Goal: Task Accomplishment & Management: Use online tool/utility

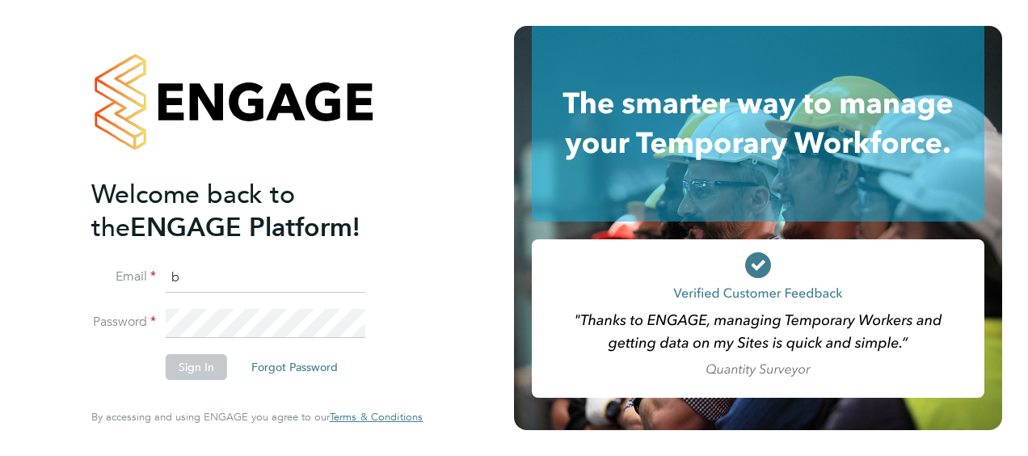
click at [218, 284] on input "b" at bounding box center [266, 277] width 200 height 29
type input "[PERSON_NAME][EMAIL_ADDRESS][PERSON_NAME][PERSON_NAME][DOMAIN_NAME]"
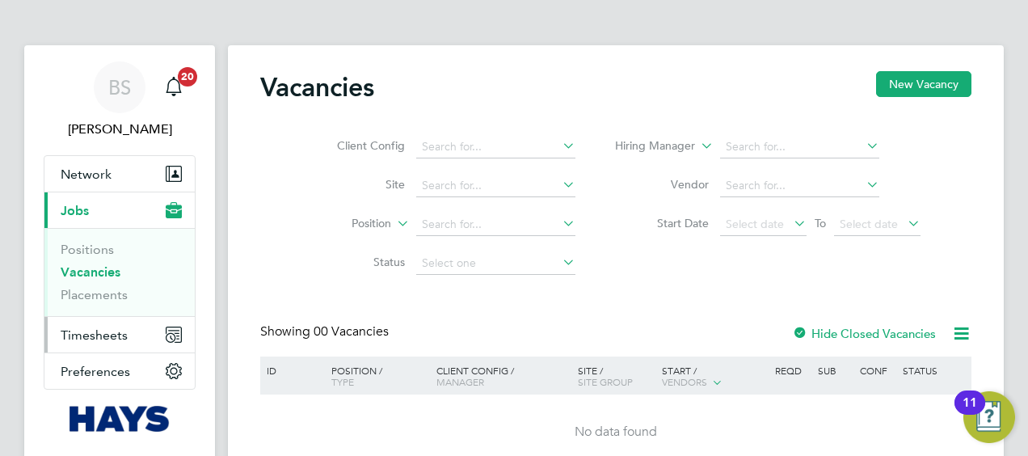
click at [104, 330] on span "Timesheets" at bounding box center [94, 334] width 67 height 15
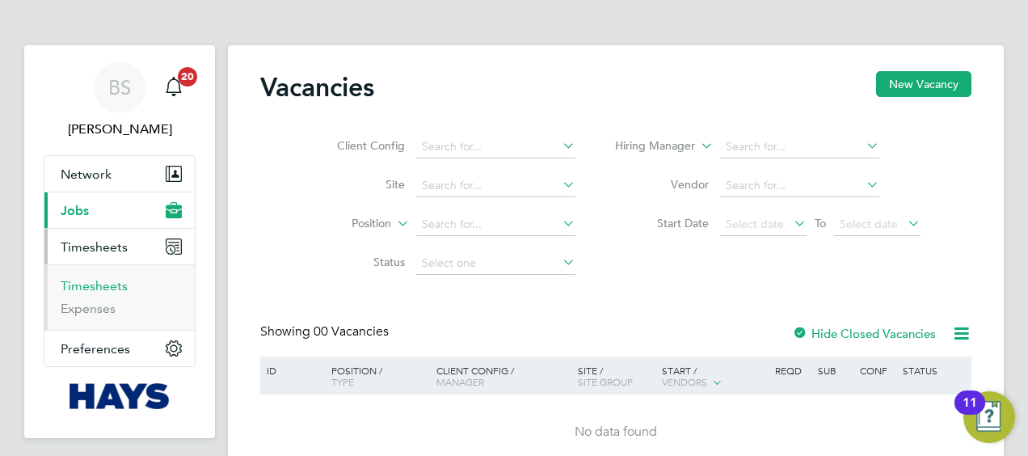
click at [84, 279] on link "Timesheets" at bounding box center [94, 285] width 67 height 15
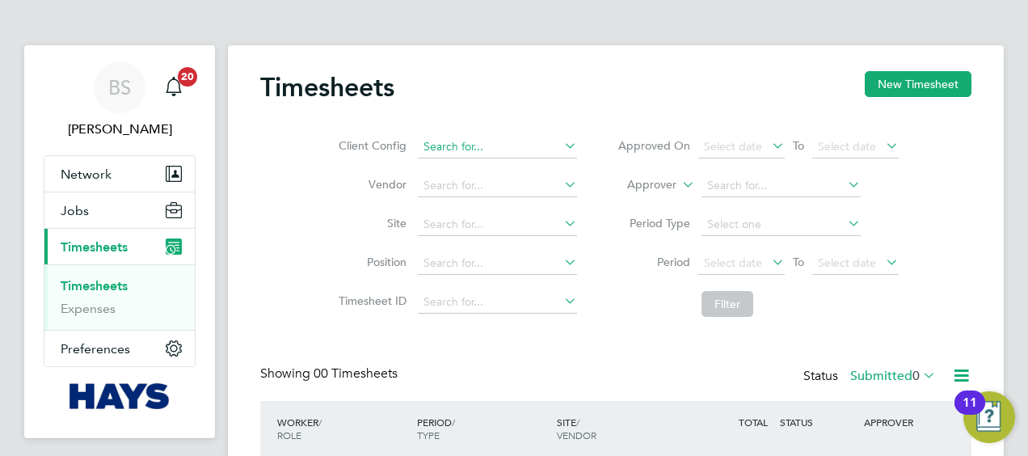
click at [496, 149] on input at bounding box center [497, 147] width 159 height 23
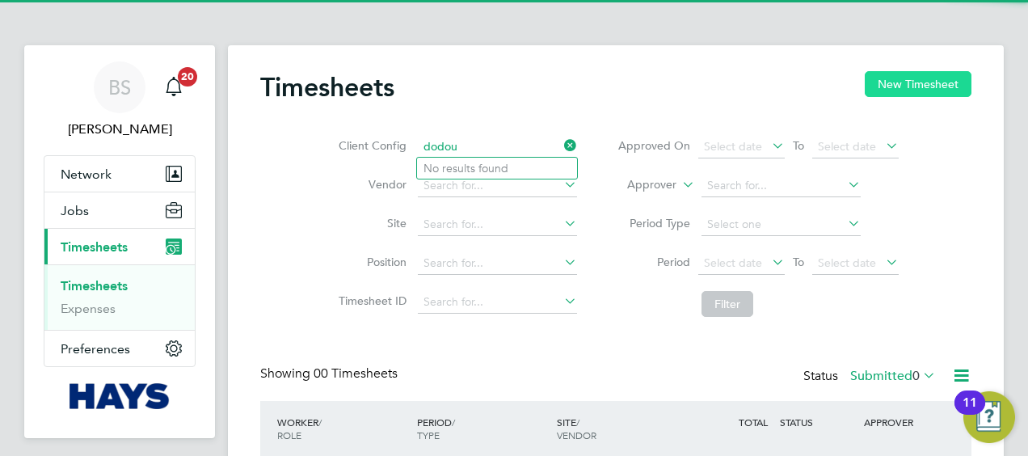
type input "dodou"
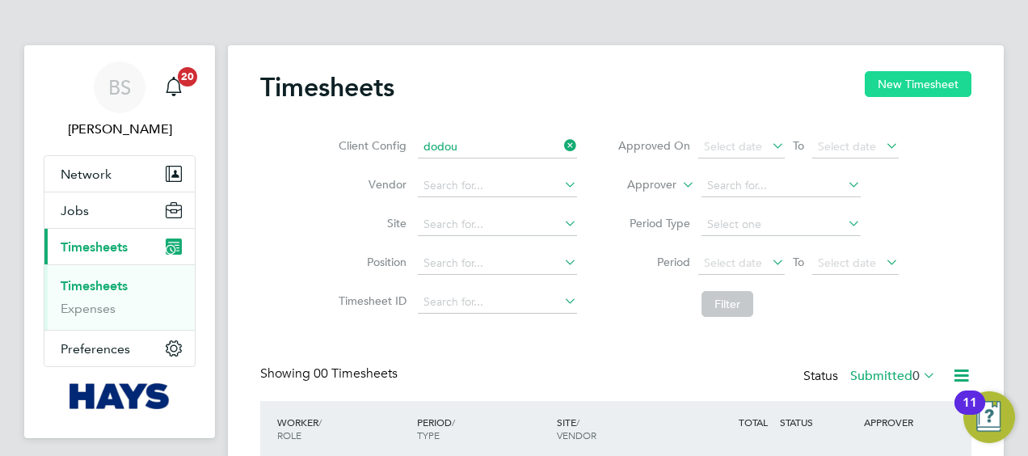
click at [910, 79] on button "New Timesheet" at bounding box center [917, 84] width 107 height 26
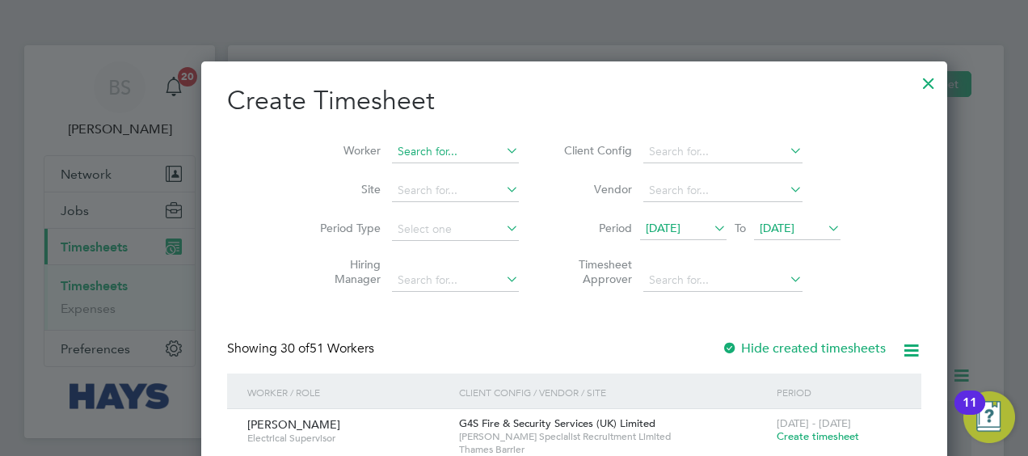
scroll to position [3257, 625]
click at [392, 144] on input at bounding box center [455, 152] width 127 height 23
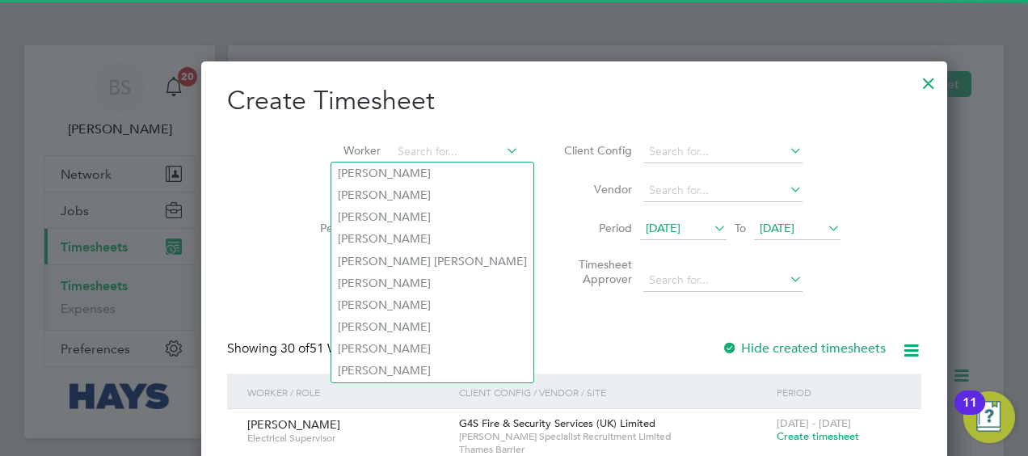
type input "o"
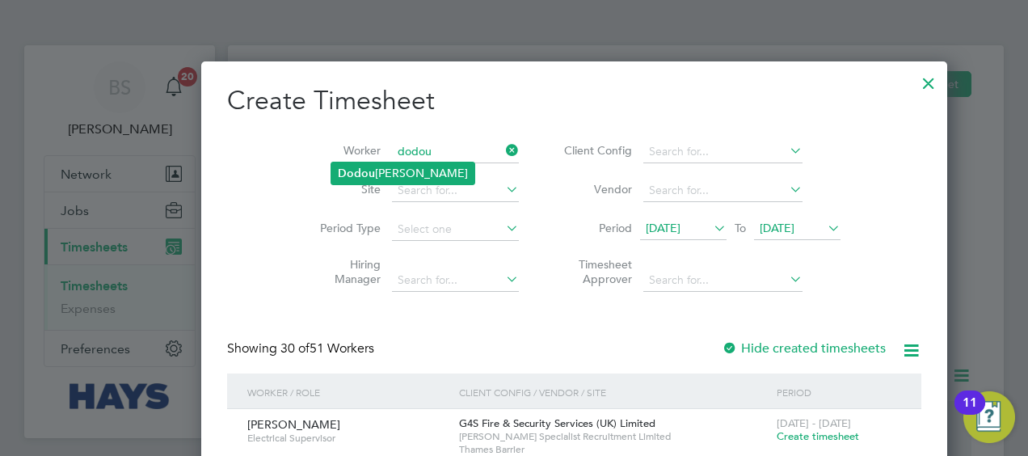
click at [385, 168] on li "Dodou Jobe" at bounding box center [402, 173] width 143 height 22
type input "Dodou Jobe"
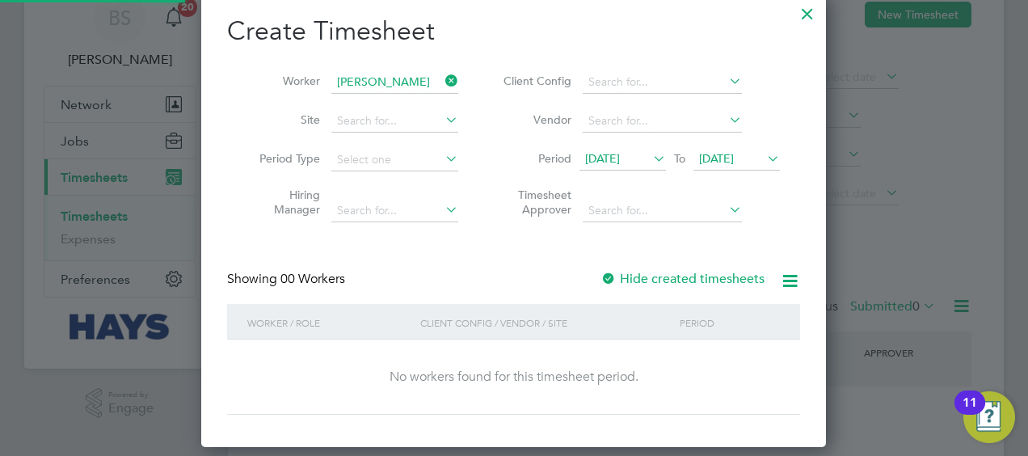
scroll to position [132, 0]
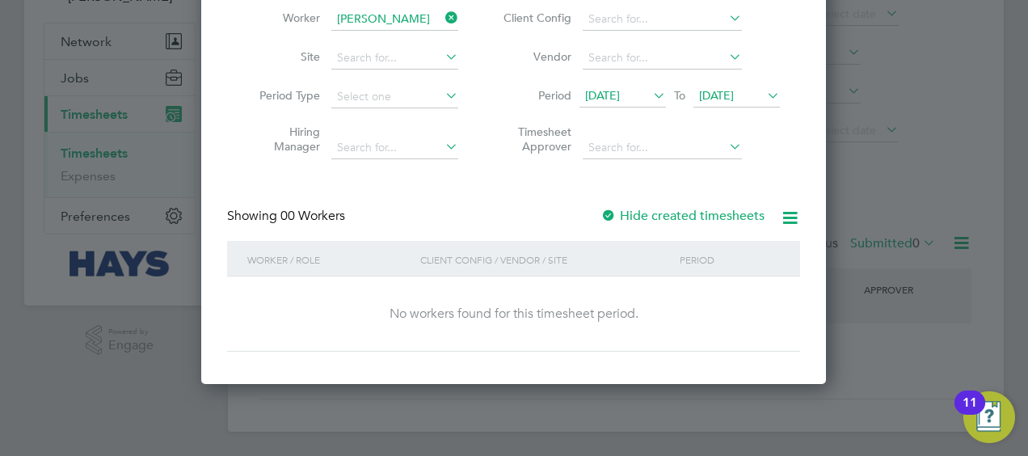
click at [624, 210] on label "Hide created timesheets" at bounding box center [682, 216] width 164 height 16
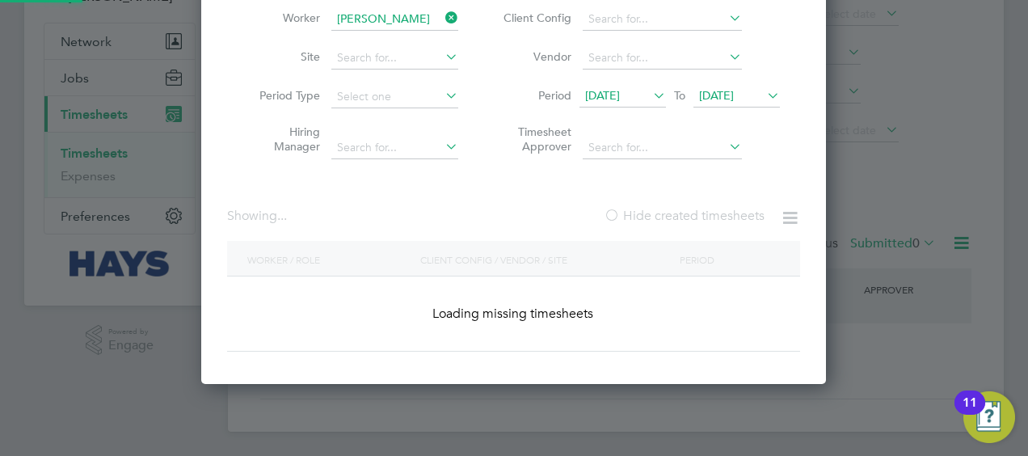
scroll to position [25, 7]
click at [624, 210] on label "Hide created timesheets" at bounding box center [683, 216] width 161 height 16
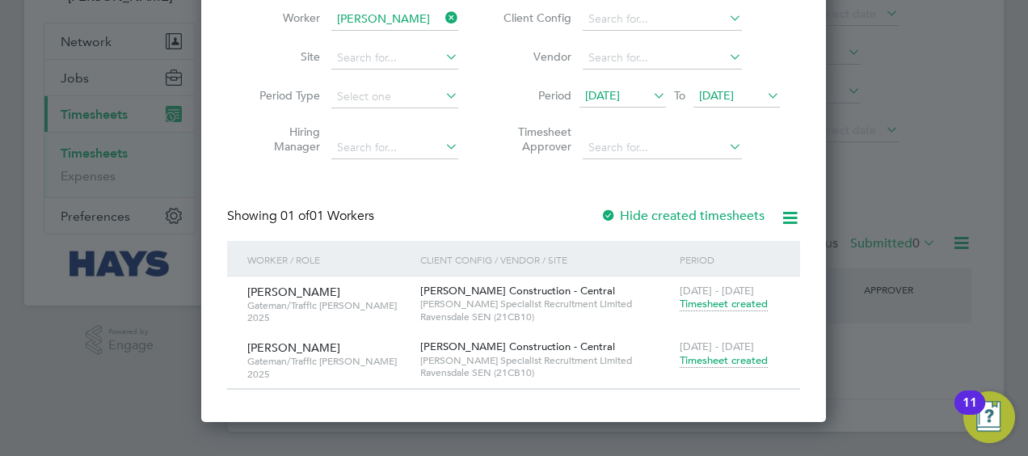
click at [706, 360] on span "Timesheet created" at bounding box center [723, 360] width 88 height 15
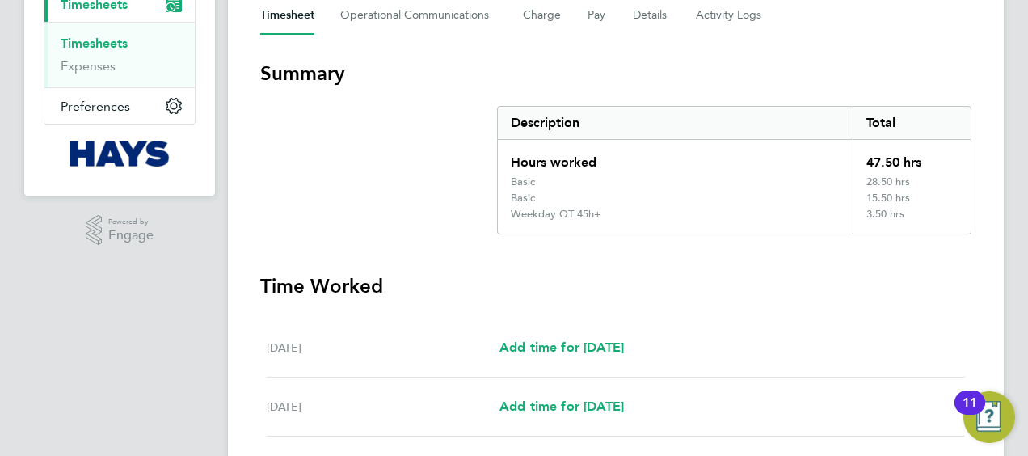
scroll to position [228, 0]
